Goal: Transaction & Acquisition: Purchase product/service

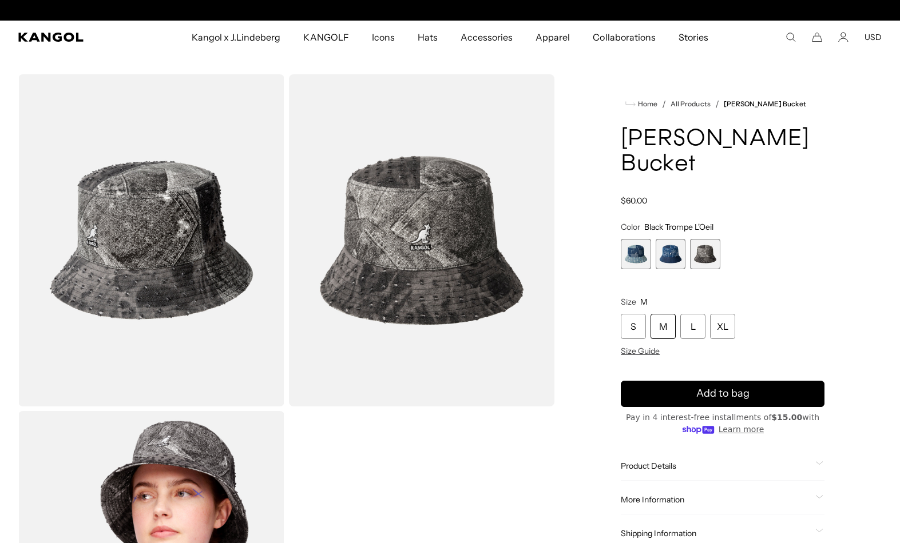
scroll to position [0, 236]
click at [662, 260] on span "2 of 3" at bounding box center [671, 254] width 30 height 30
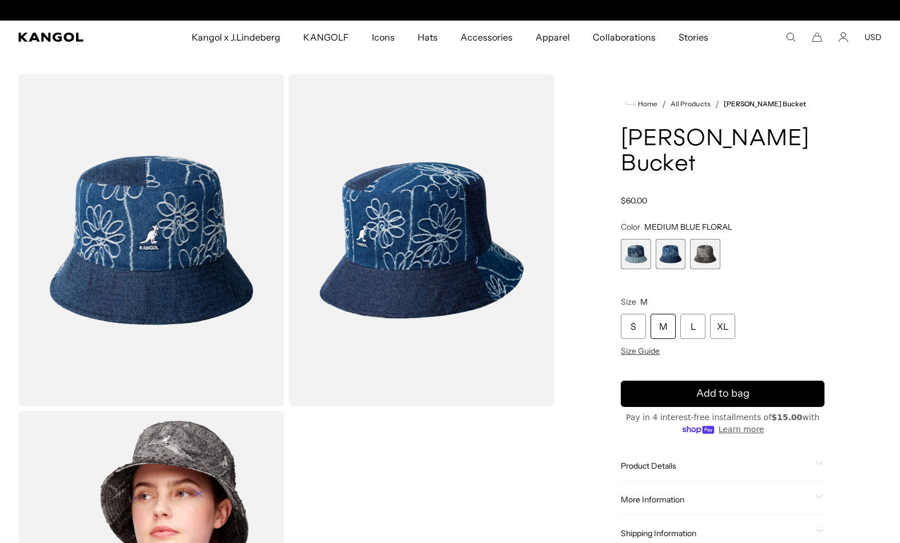
scroll to position [0, 236]
click at [626, 265] on span "1 of 3" at bounding box center [636, 254] width 30 height 30
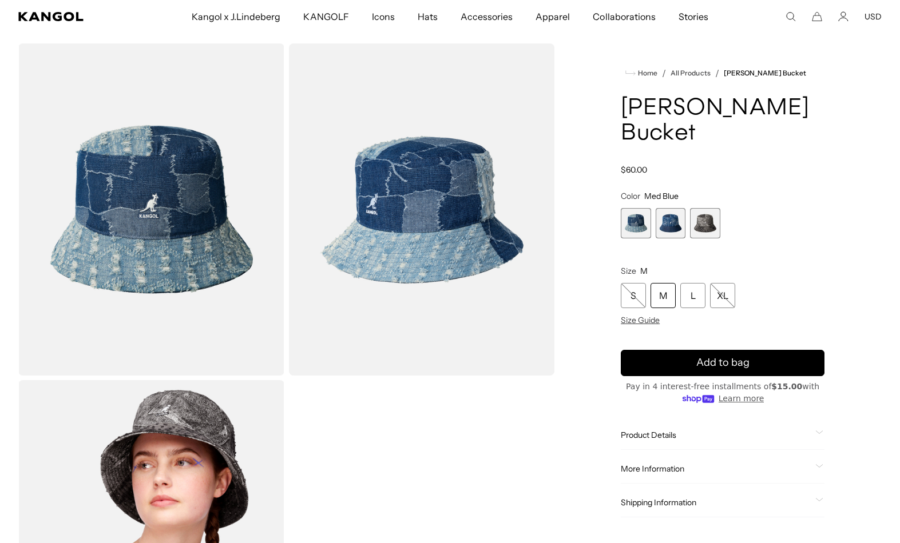
scroll to position [23, 0]
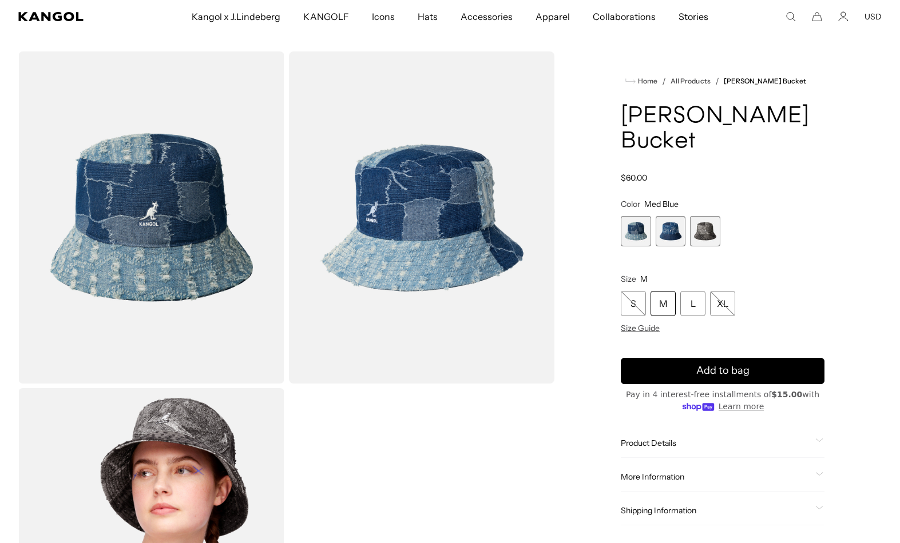
click at [673, 231] on span "2 of 3" at bounding box center [671, 231] width 30 height 30
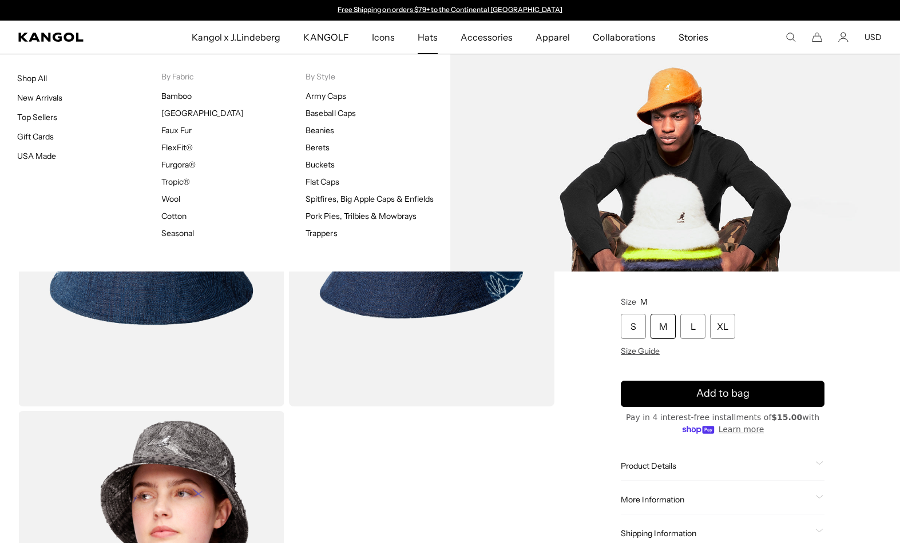
click at [327, 168] on link "Buckets" at bounding box center [319, 165] width 29 height 10
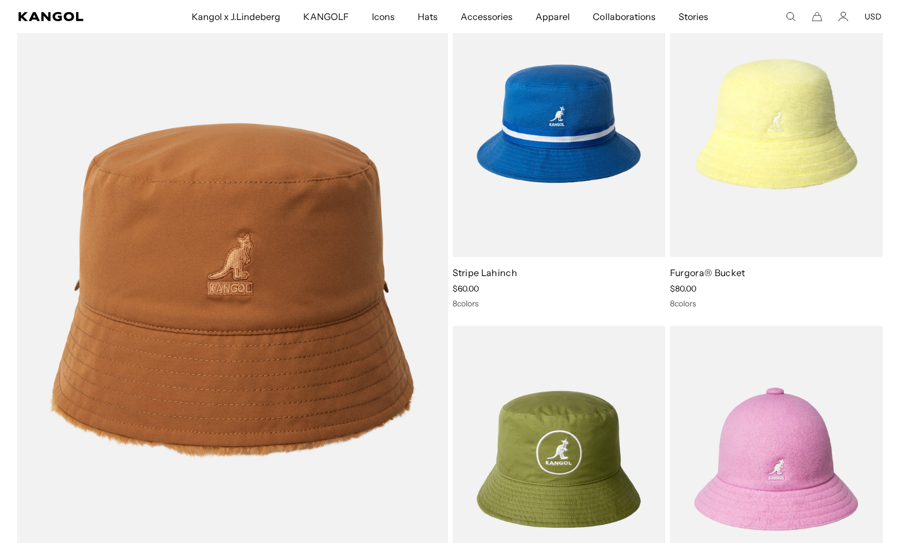
scroll to position [885, 0]
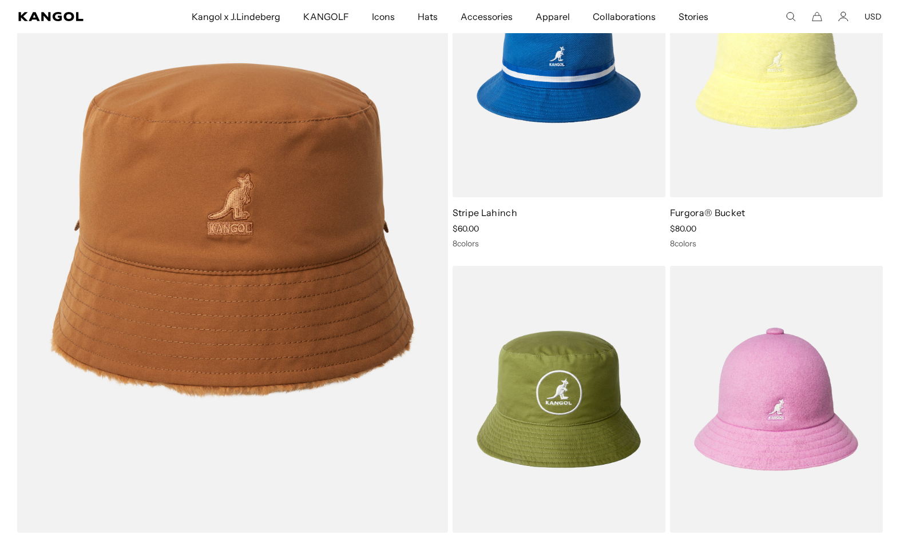
click at [0, 0] on img at bounding box center [0, 0] width 0 height 0
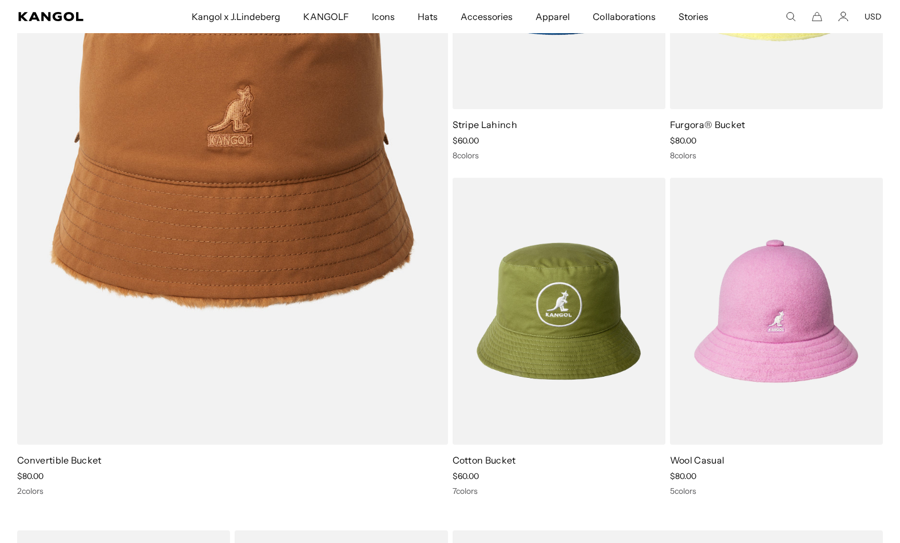
scroll to position [0, 0]
click at [0, 0] on img at bounding box center [0, 0] width 0 height 0
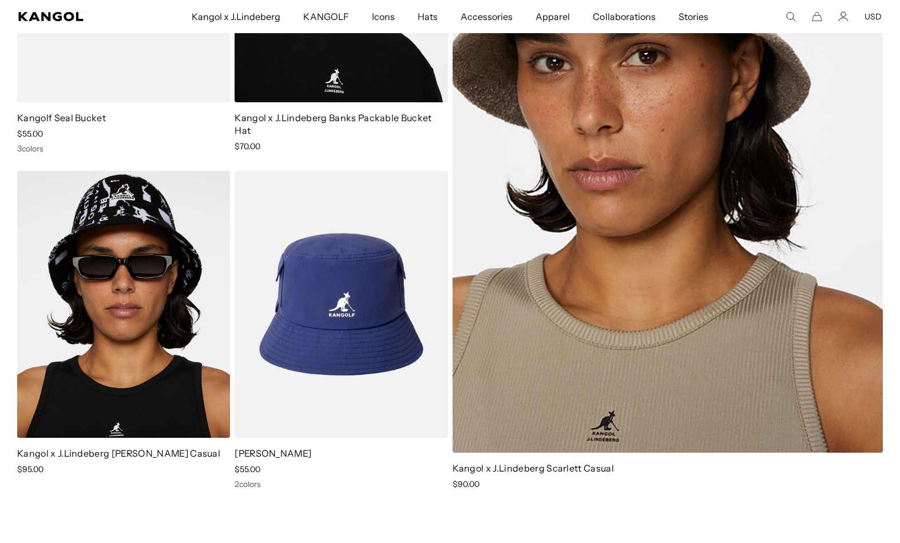
click at [0, 0] on img at bounding box center [0, 0] width 0 height 0
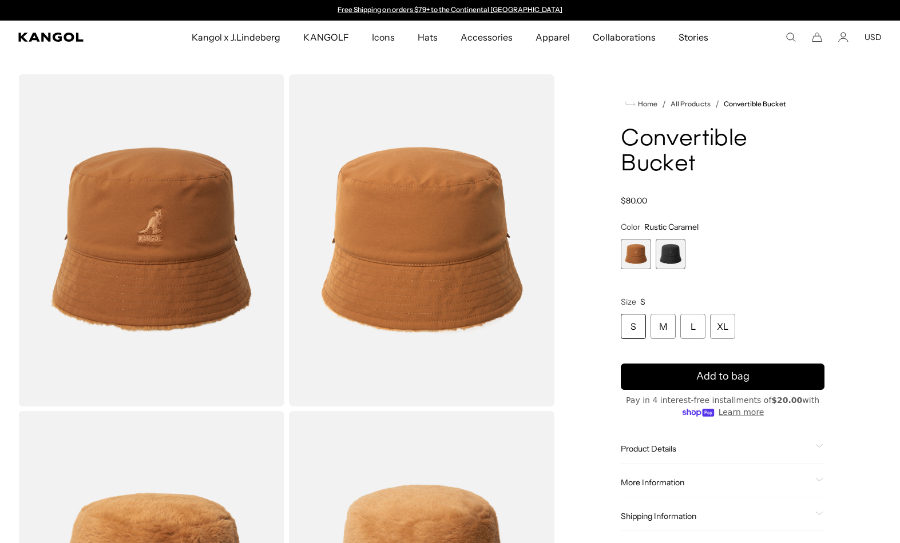
click at [677, 259] on span "2 of 2" at bounding box center [671, 254] width 30 height 30
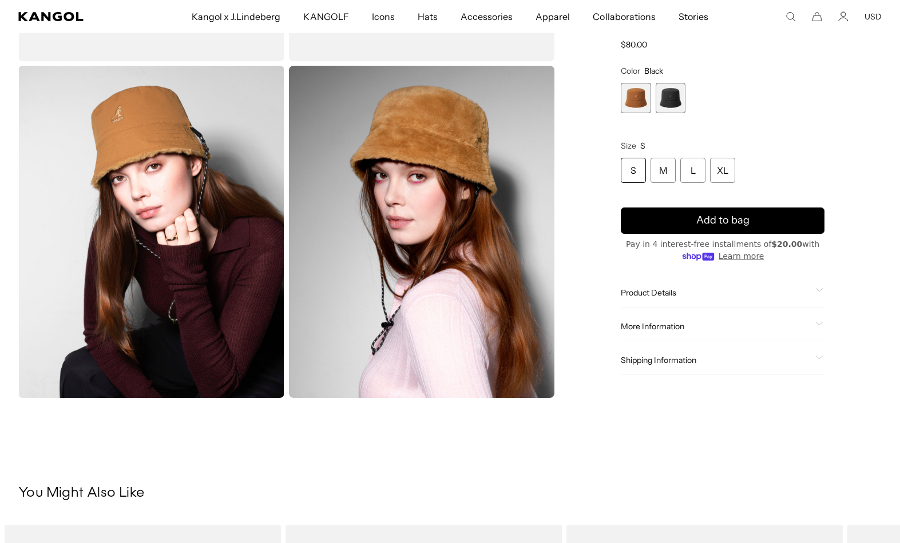
scroll to position [0, 236]
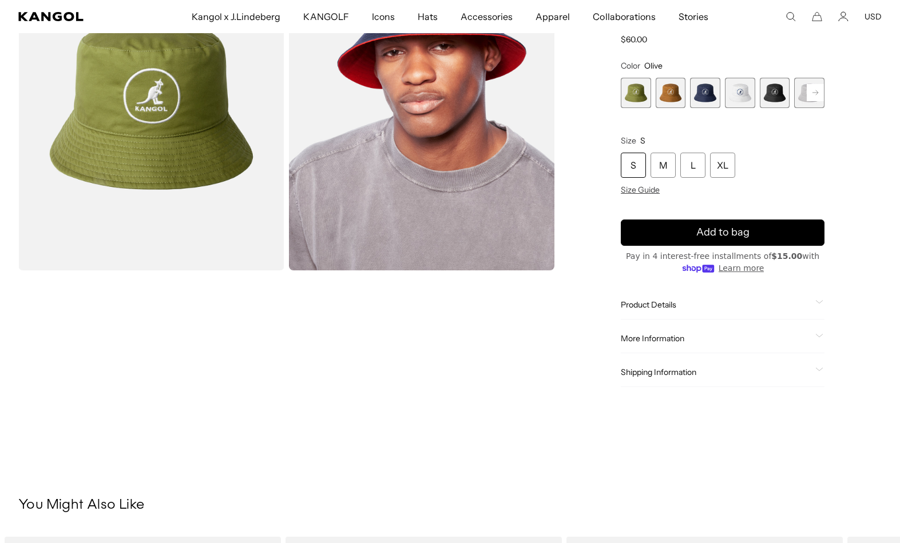
scroll to position [136, 0]
click at [809, 293] on div "Product Details The Cotton Bucket Hat is a modern re-creation of our classic bu…" at bounding box center [723, 305] width 204 height 29
click at [813, 300] on div "Product Details" at bounding box center [723, 305] width 204 height 10
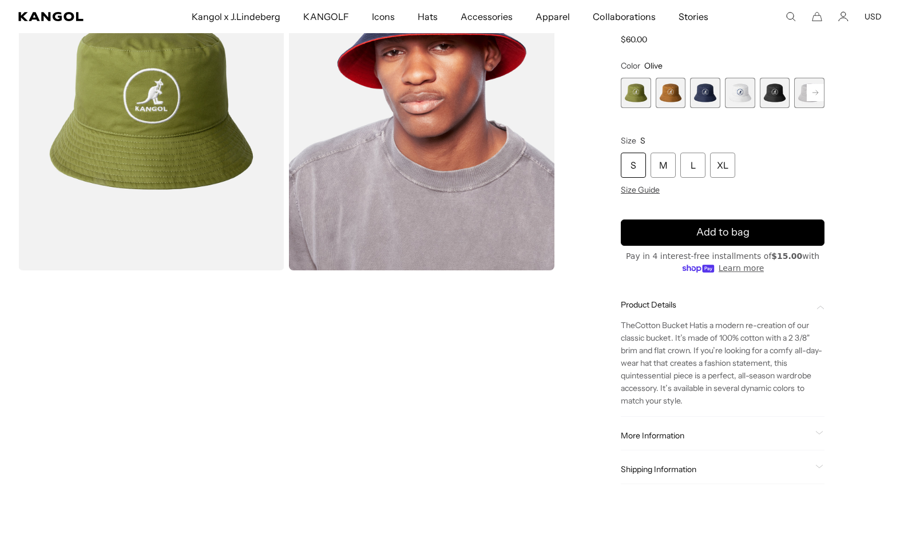
scroll to position [0, 0]
click at [813, 307] on div "Product Details" at bounding box center [723, 305] width 204 height 10
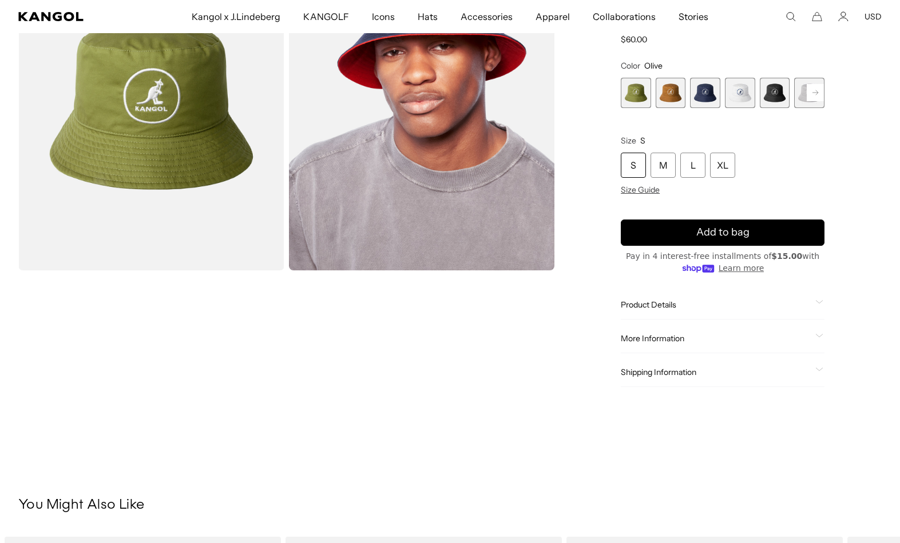
click at [812, 303] on div "Product Details" at bounding box center [723, 305] width 204 height 10
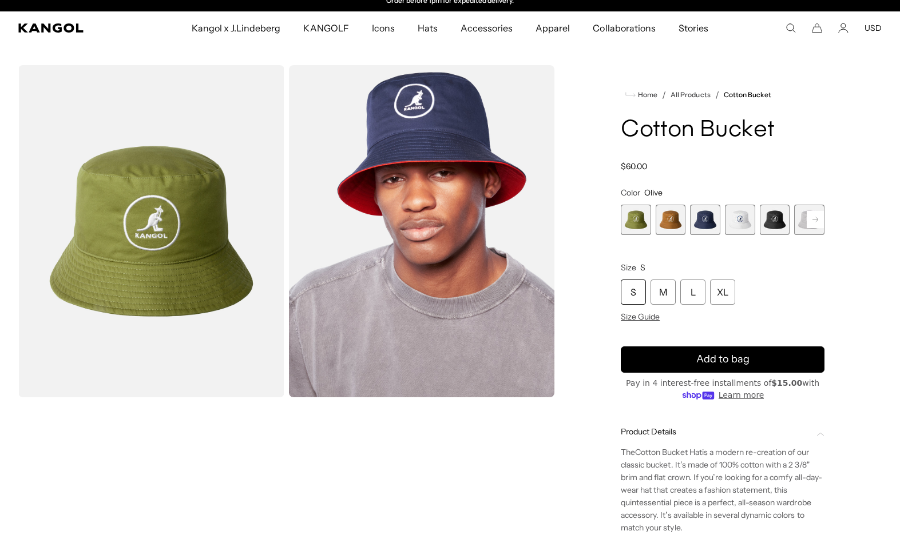
scroll to position [10, 0]
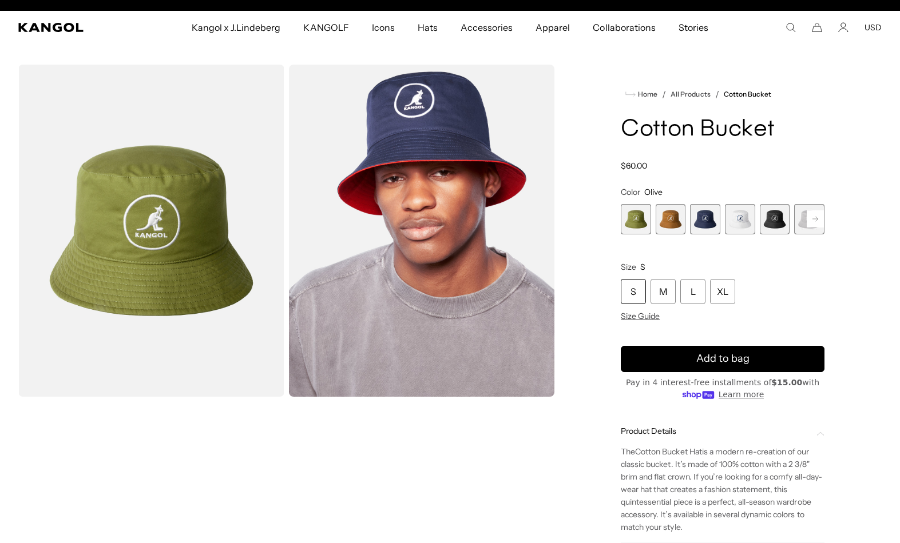
click at [674, 219] on span "2 of 7" at bounding box center [671, 219] width 30 height 30
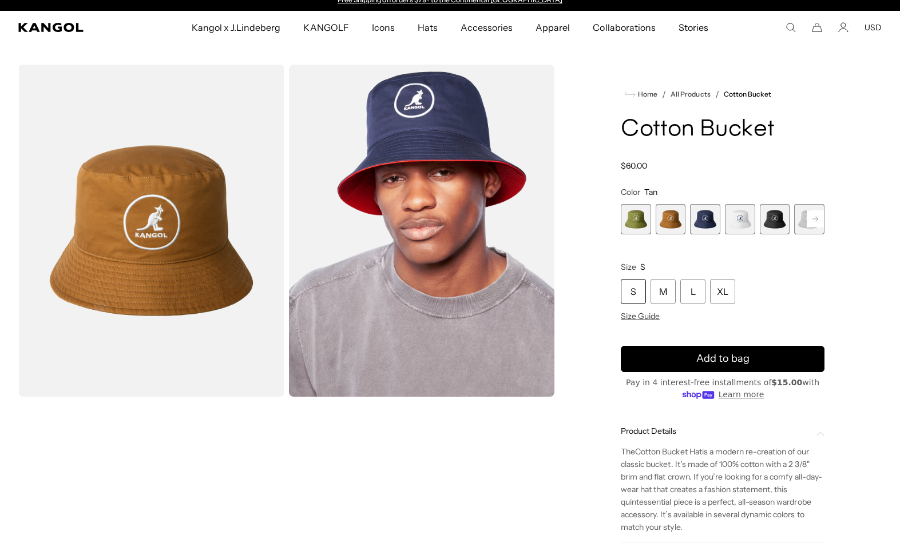
click at [704, 210] on span "3 of 7" at bounding box center [705, 219] width 30 height 30
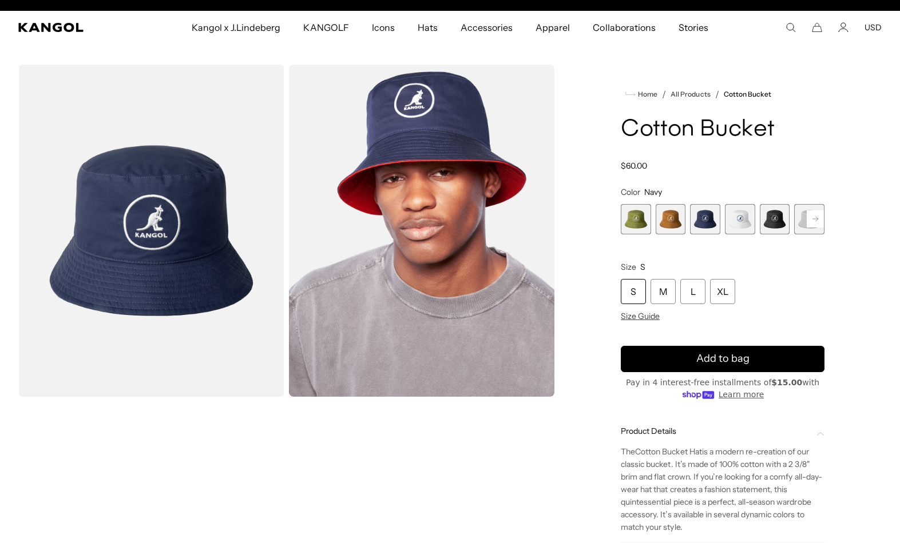
scroll to position [0, 236]
click at [741, 224] on span "4 of 7" at bounding box center [740, 219] width 30 height 30
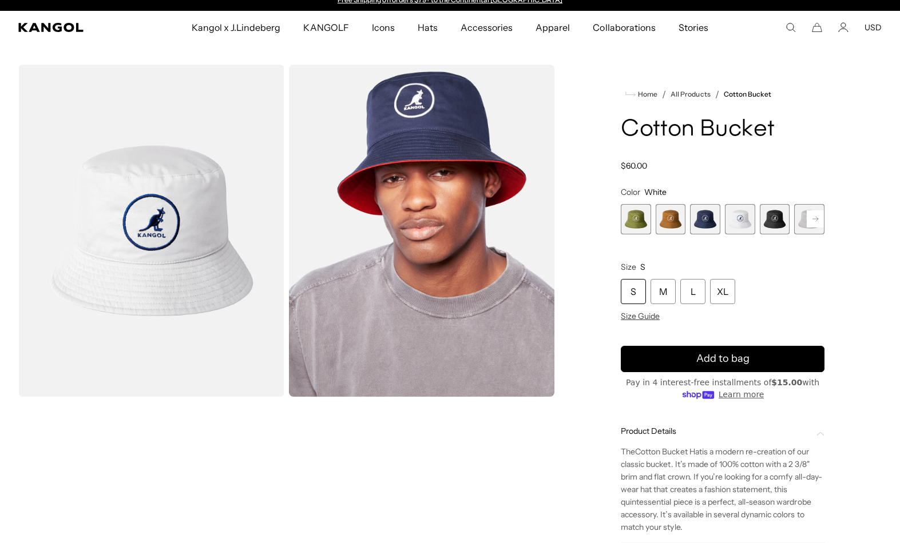
click at [775, 222] on span "5 of 7" at bounding box center [775, 219] width 30 height 30
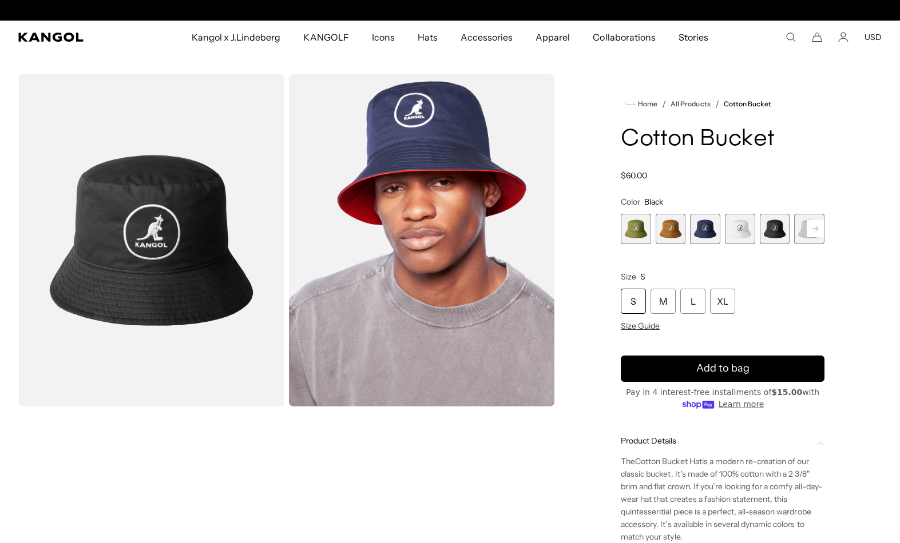
scroll to position [0, 236]
click at [821, 220] on icon at bounding box center [815, 229] width 17 height 18
click at [813, 227] on span "7 of 7" at bounding box center [809, 229] width 30 height 30
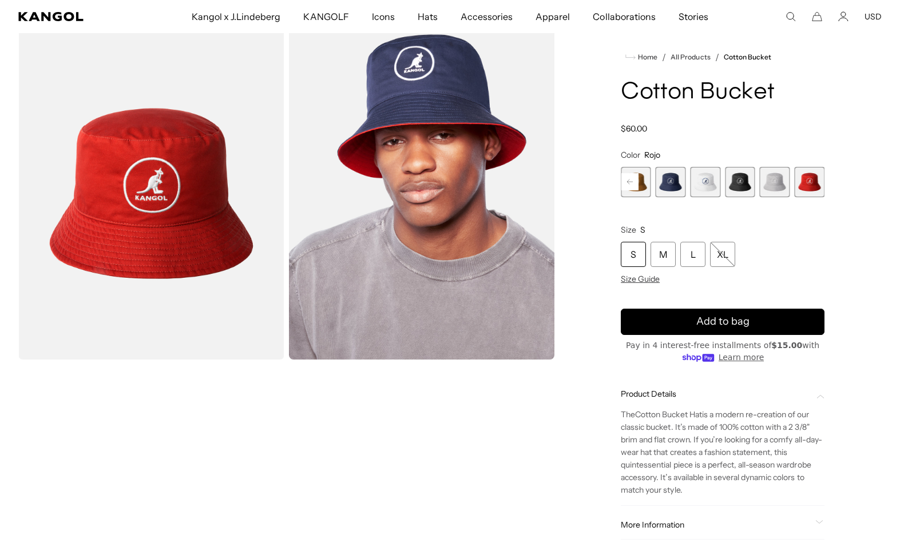
click at [509, 304] on img "Gallery Viewer" at bounding box center [422, 193] width 266 height 332
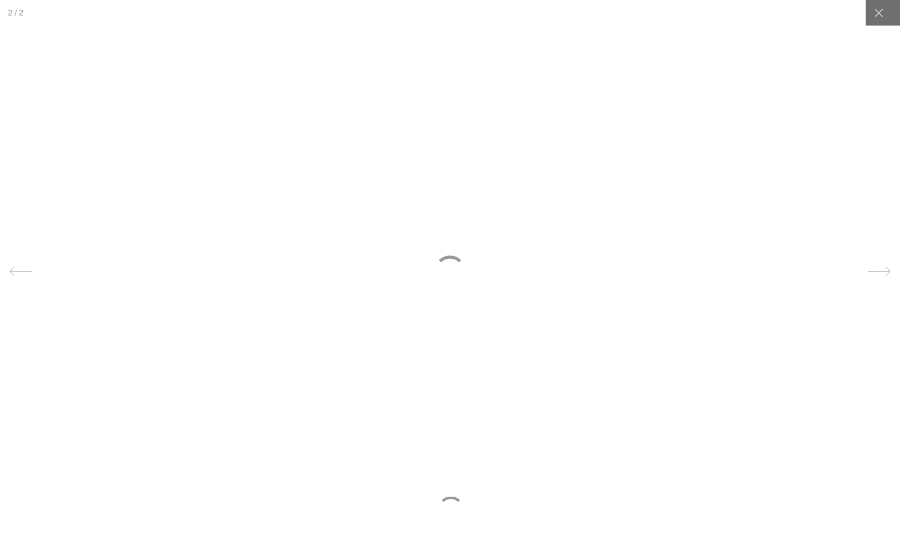
scroll to position [0, 236]
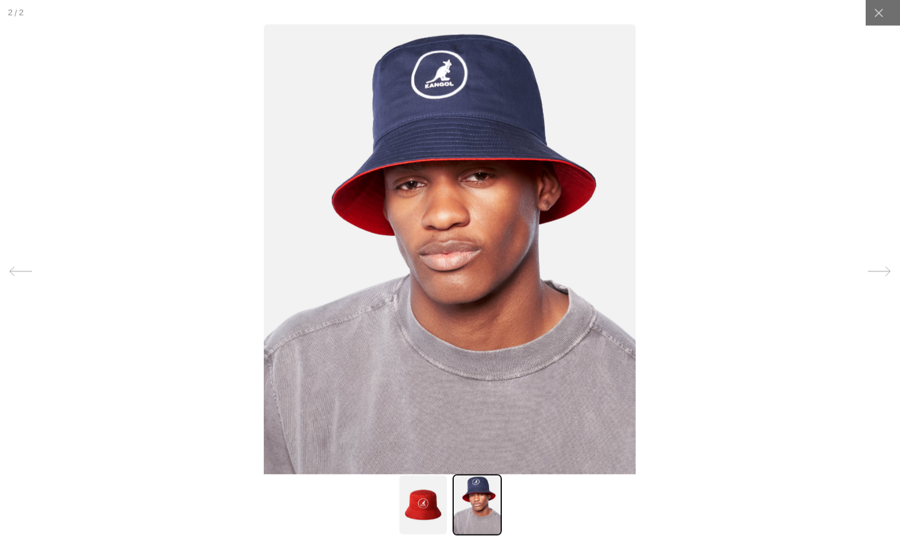
click at [880, 18] on icon at bounding box center [878, 12] width 11 height 11
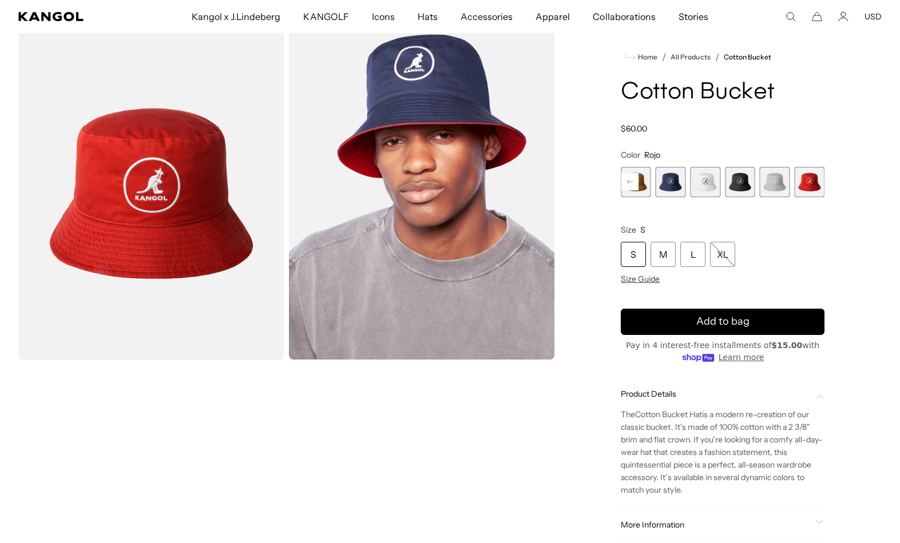
click at [628, 183] on rect at bounding box center [629, 181] width 17 height 17
click at [622, 196] on span "1 of 7" at bounding box center [636, 182] width 30 height 30
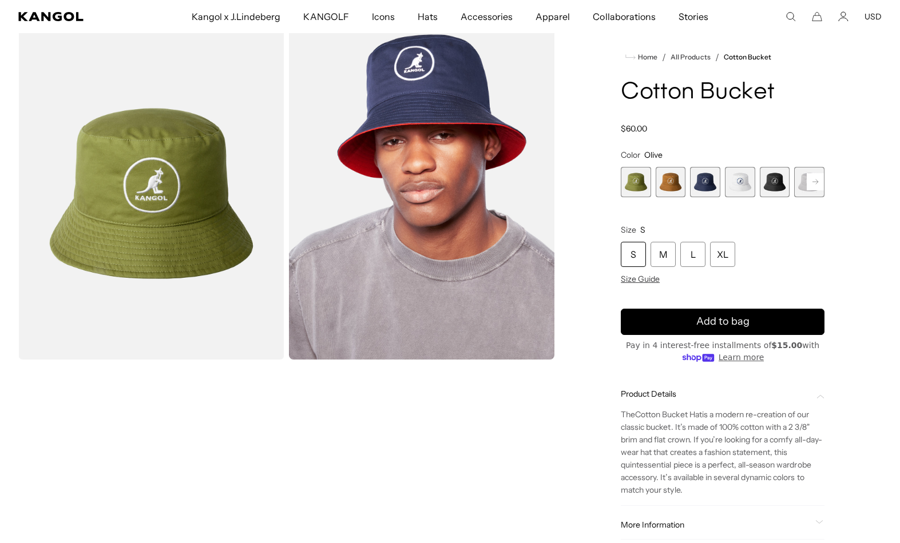
click at [634, 182] on span "1 of 7" at bounding box center [636, 182] width 30 height 30
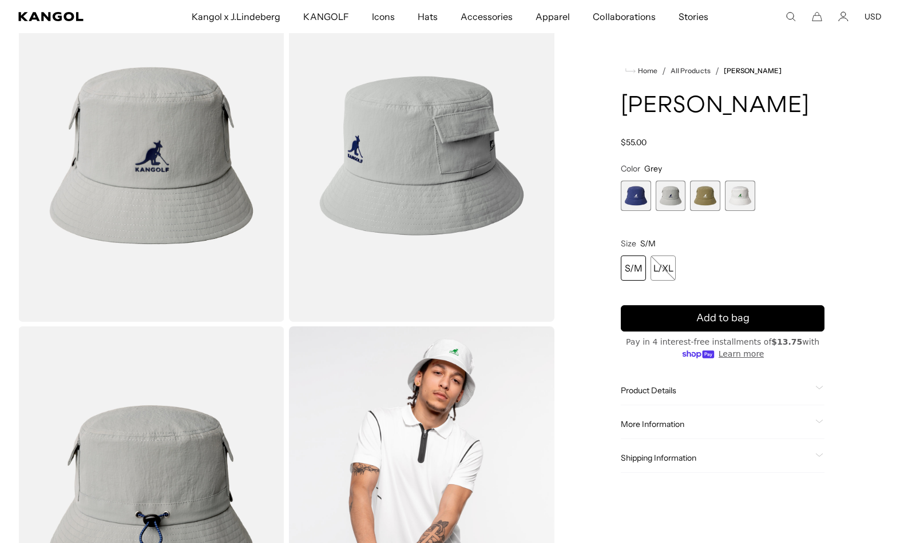
scroll to position [85, 0]
click at [744, 202] on span "4 of 4" at bounding box center [740, 196] width 30 height 30
click at [681, 194] on span "2 of 4" at bounding box center [671, 196] width 30 height 30
